Goal: Task Accomplishment & Management: Use online tool/utility

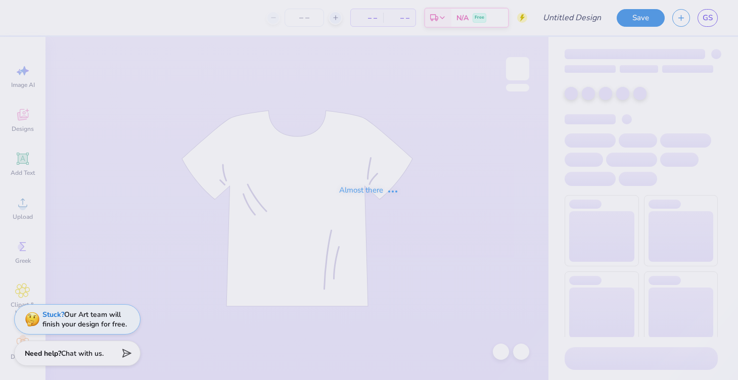
type input "KKGXKA"
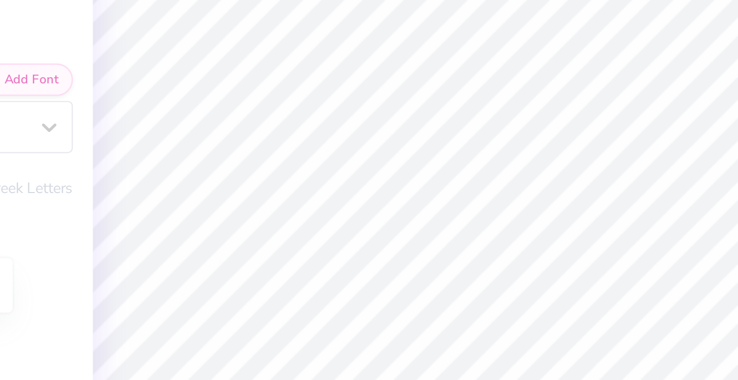
type textarea "K"
type textarea "A Kappa Kappa Gamma & Kappa Alpha Order Benefit"
type input "12.40"
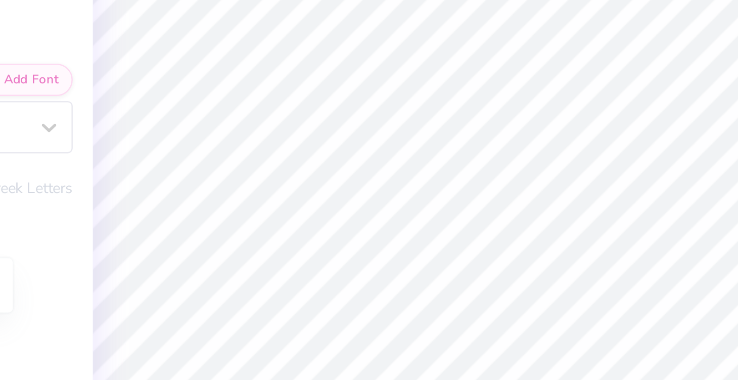
type input "0.49"
type input "4.66"
type textarea "Hearts United"
type textarea "Hearts. United"
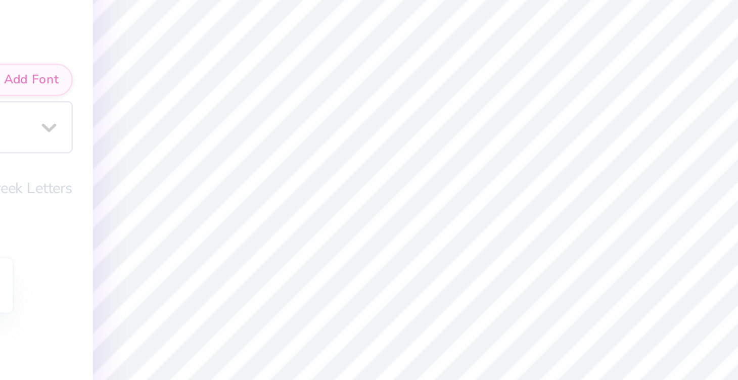
type input "10.90"
type textarea "Hearts United"
type input "11.23"
type textarea "Hearts United"
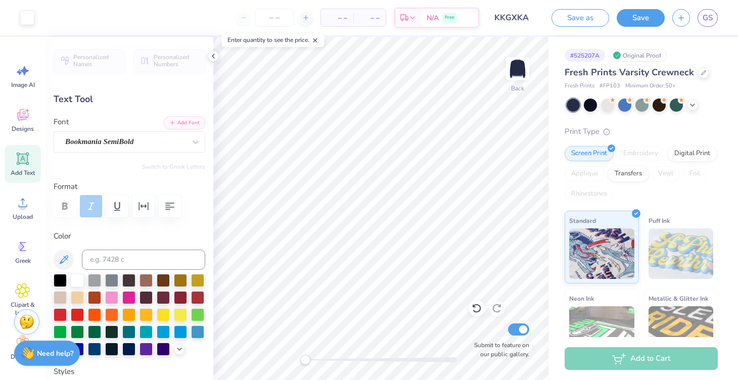
type input "12.40"
type input "0.49"
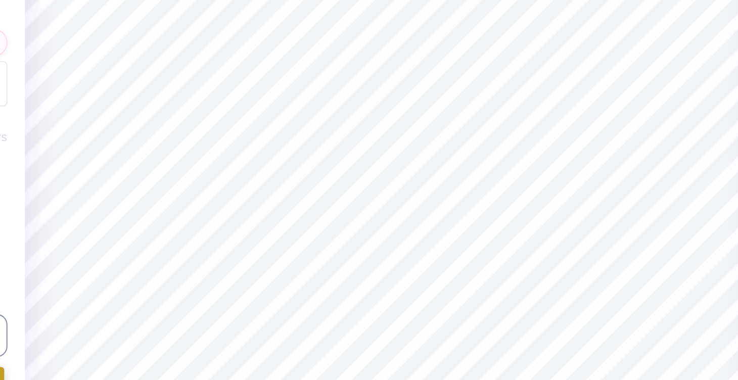
type input "5.08"
type input "10.31"
type input "0.41"
type input "5.06"
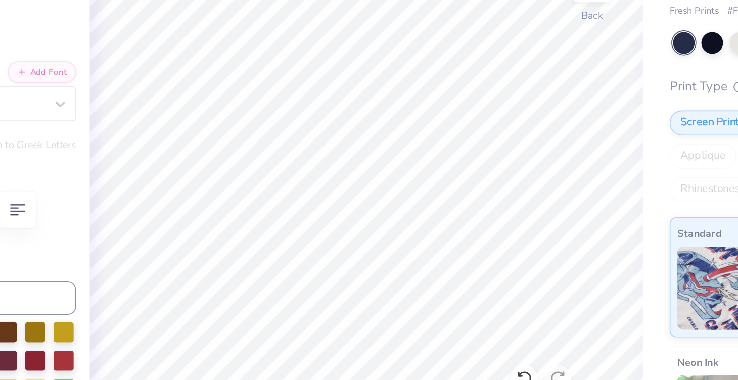
type input "10.89"
type input "1.03"
type input "3.38"
type textarea "Hearts United"
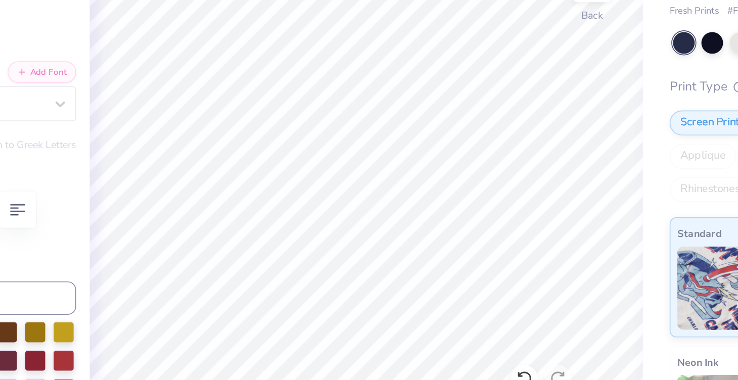
type input "11.23"
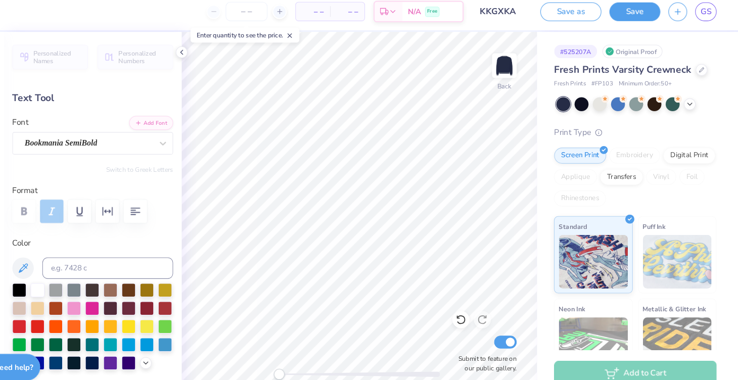
scroll to position [0, 0]
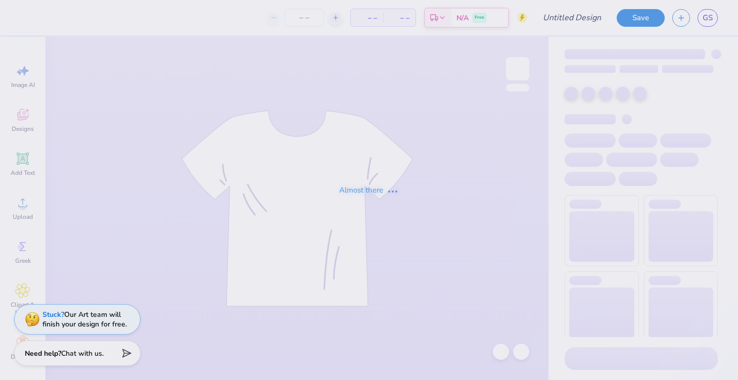
type input "kkgxka mock"
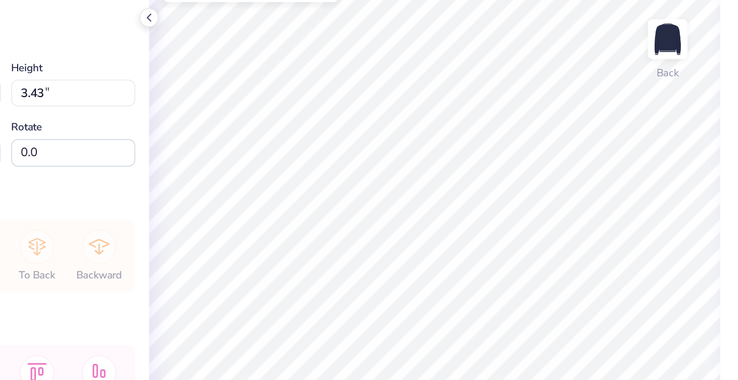
type input "12.59"
type input "4.71"
type input "2.67"
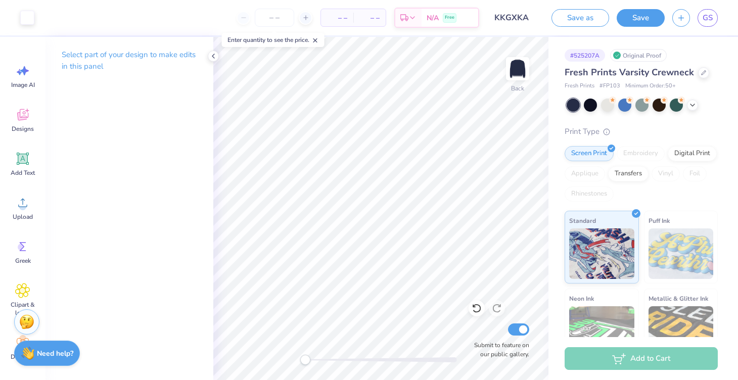
click at [639, 153] on div "Embroidery" at bounding box center [640, 153] width 48 height 15
click at [554, 141] on div "# 525207A Original Proof Fresh Prints Varsity Crewneck Fresh Prints # FP103 Min…" at bounding box center [642, 238] width 189 height 402
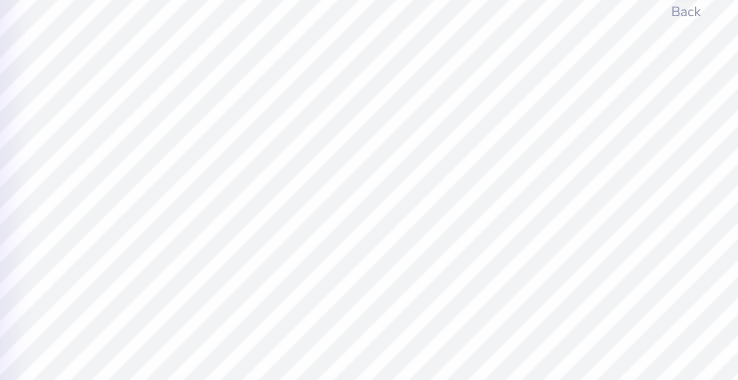
scroll to position [0, 4]
type textarea "Kappa Kappa Gamma X Kappa Alpha Order"
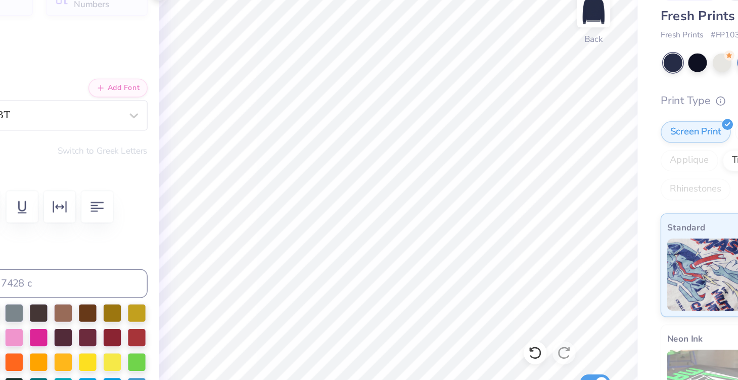
type input "13.90"
type input "0.67"
type input "2.66"
type textarea "Kappa Kappa Gamma x Kappa Alpha Order"
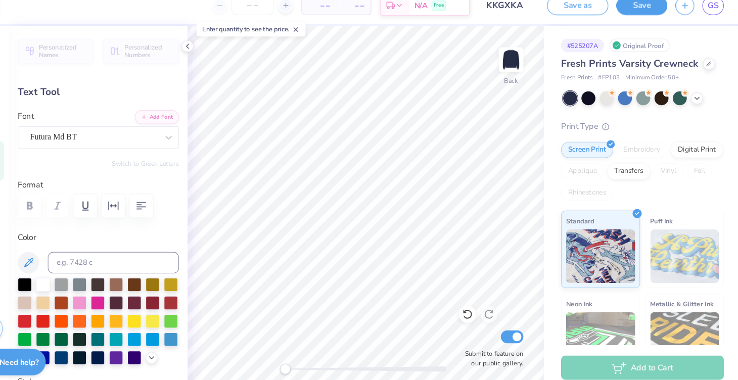
scroll to position [0, 0]
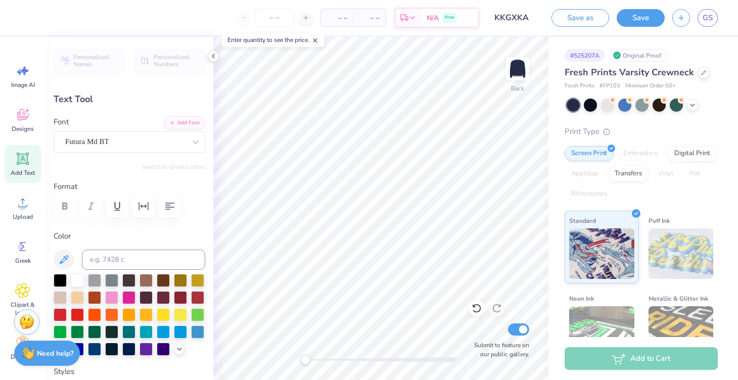
type input "12.59"
type input "1.42"
type input "3.67"
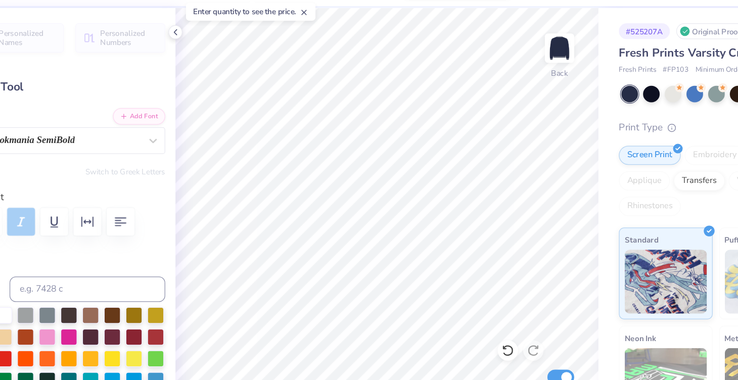
type input "13.82"
type input "0.67"
type input "2.67"
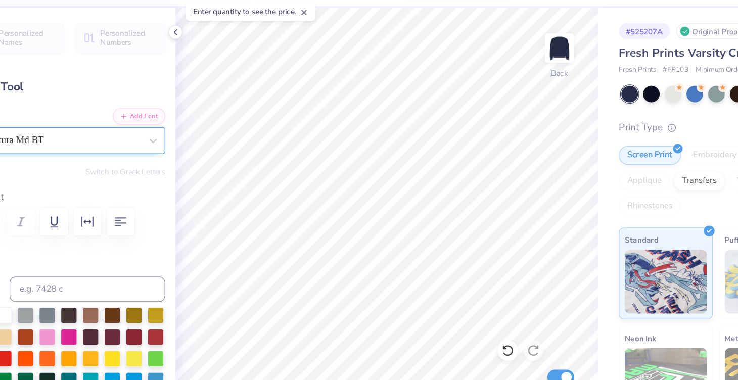
click at [103, 138] on div "Futura Md BT" at bounding box center [125, 142] width 122 height 16
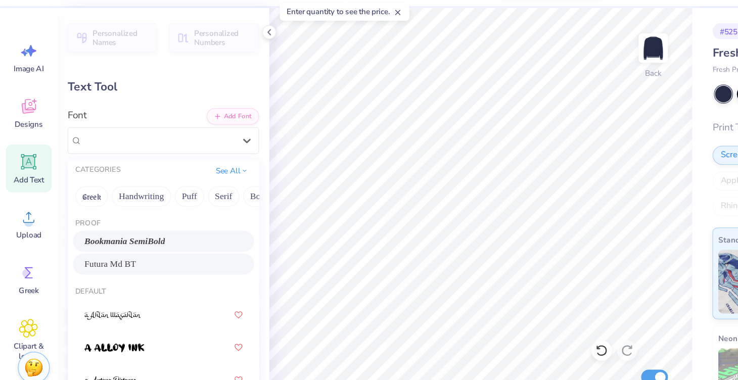
click at [109, 219] on span "Bookmania SemiBold" at bounding box center [99, 221] width 64 height 11
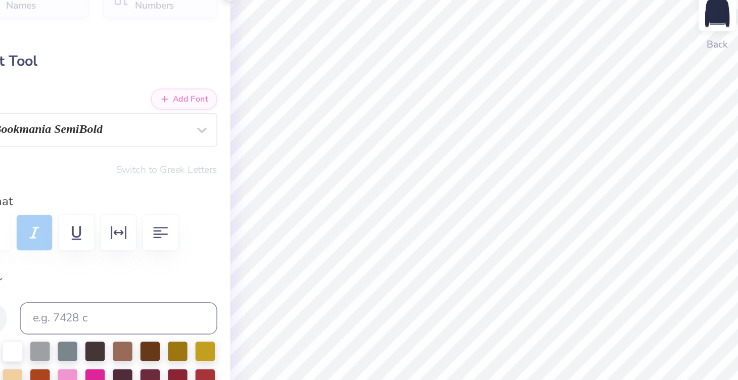
type input "13.70"
type input "0.62"
type input "2.71"
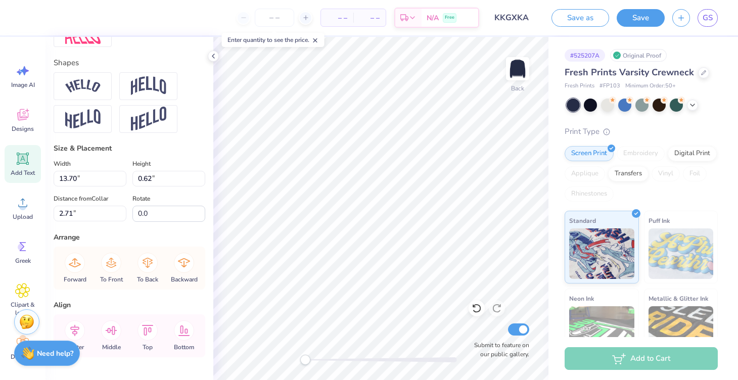
scroll to position [431, 0]
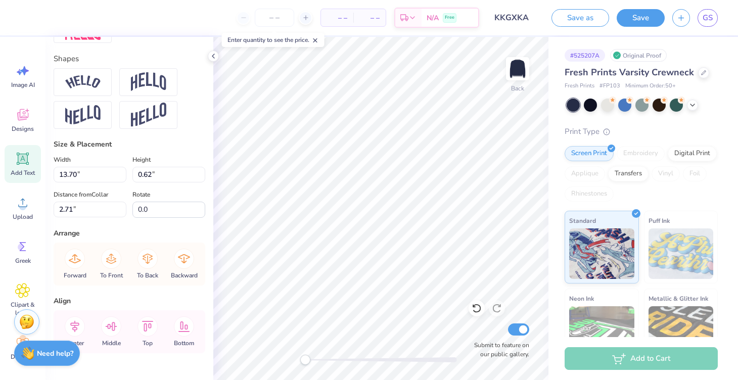
type input "11.05"
type input "0.50"
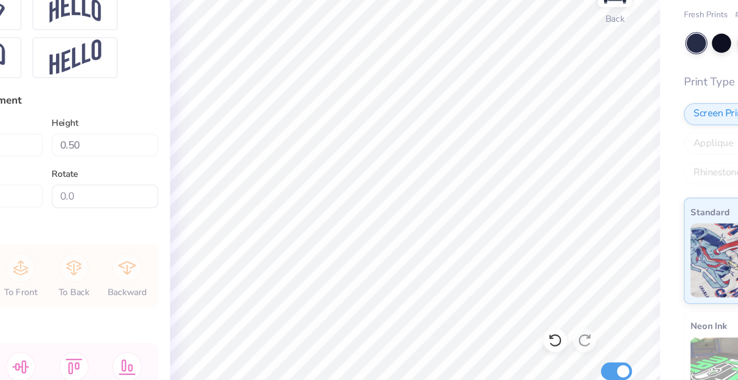
type input "3.00"
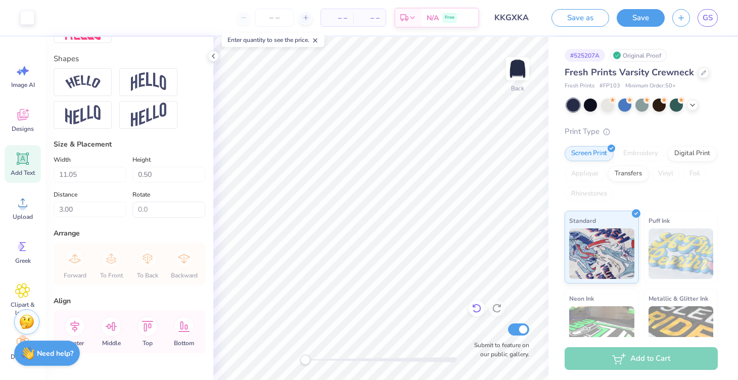
click at [479, 306] on icon at bounding box center [476, 308] width 9 height 9
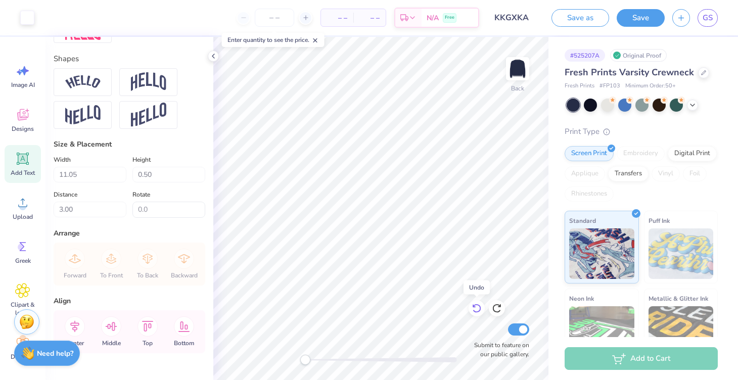
click at [479, 306] on icon at bounding box center [476, 308] width 9 height 9
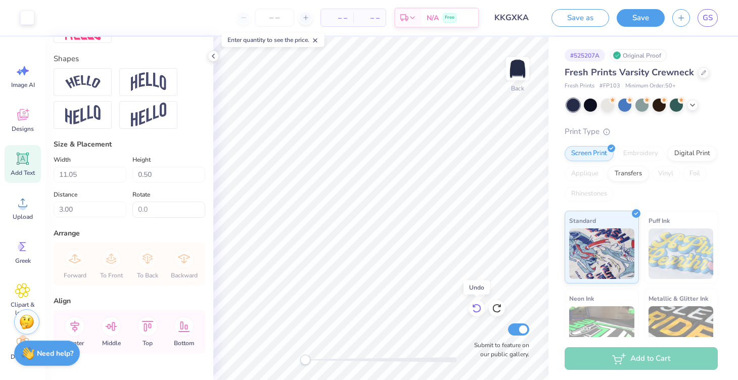
click at [479, 306] on icon at bounding box center [476, 308] width 9 height 9
